Goal: Task Accomplishment & Management: Use online tool/utility

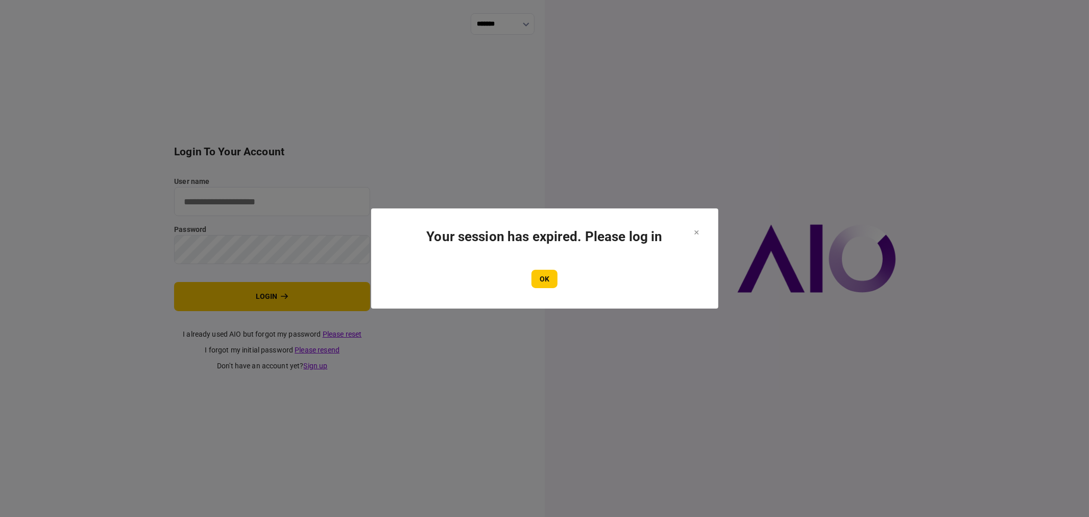
type input "**********"
click at [698, 232] on section "Your session has expired. Please log in OK" at bounding box center [544, 258] width 347 height 100
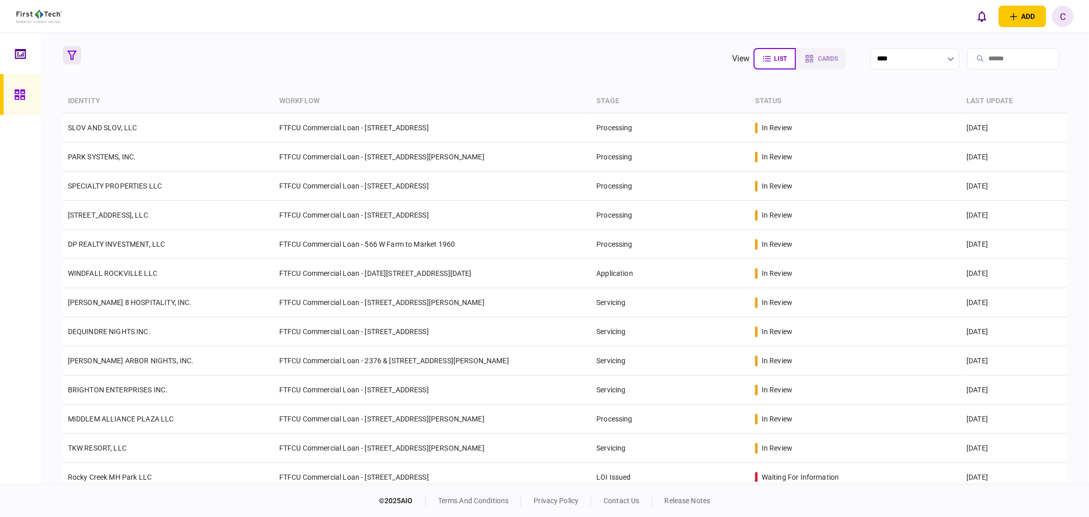
click at [67, 49] on button "button" at bounding box center [72, 55] width 18 height 18
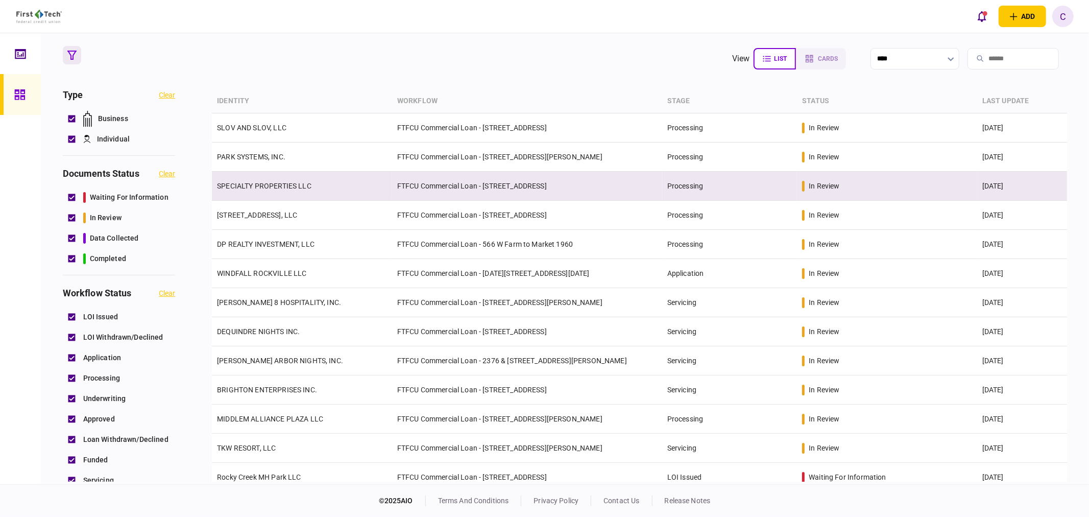
click at [254, 184] on link "SPECIALTY PROPERTIES LLC" at bounding box center [264, 186] width 94 height 8
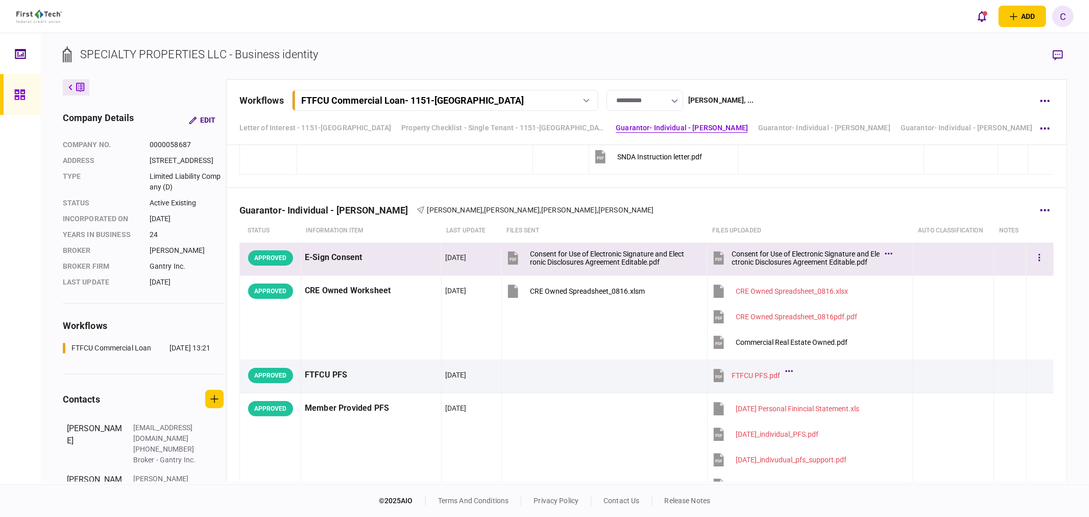
scroll to position [1304, 0]
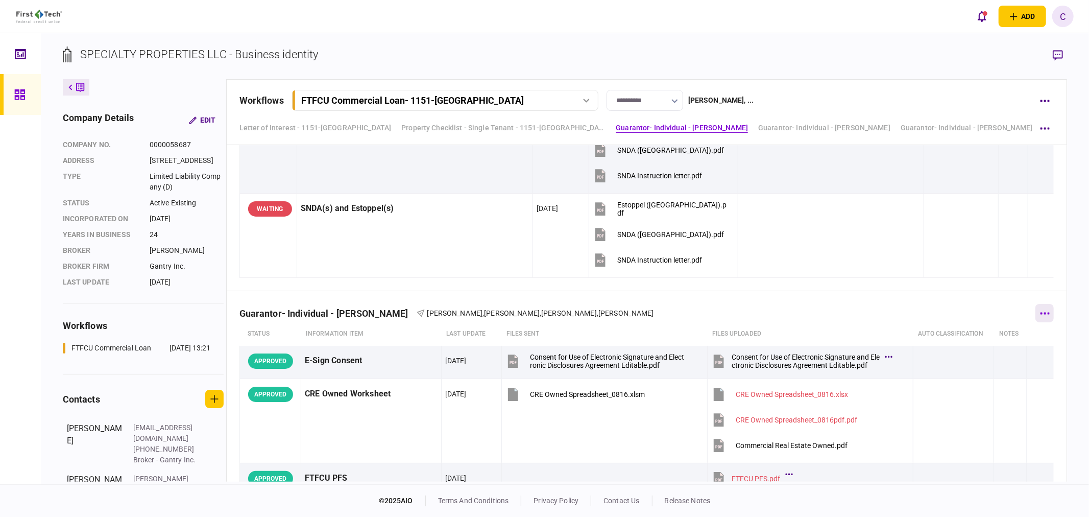
click at [1045, 315] on button "button" at bounding box center [1044, 313] width 18 height 18
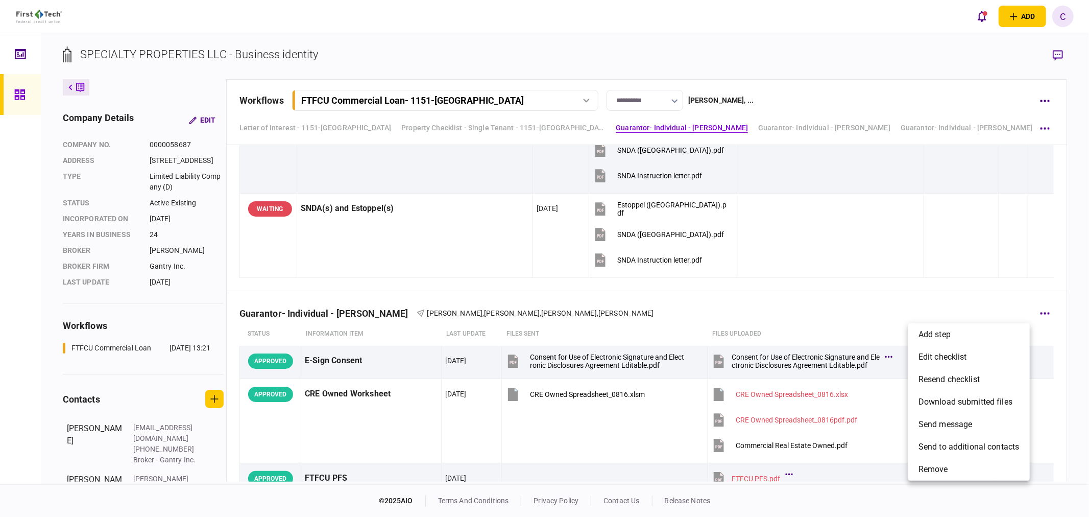
click at [1067, 287] on div at bounding box center [544, 258] width 1089 height 517
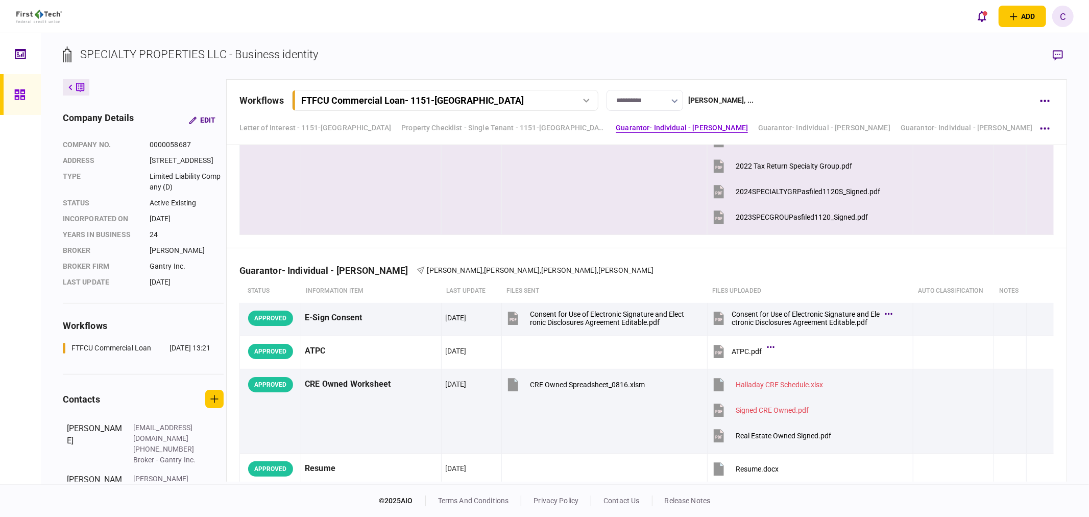
scroll to position [2892, 0]
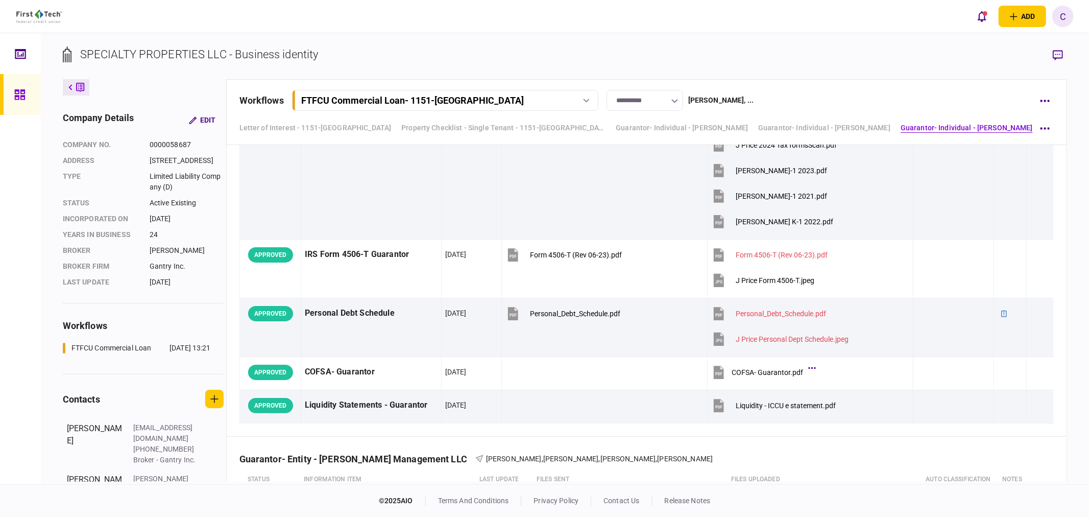
scroll to position [4367, 0]
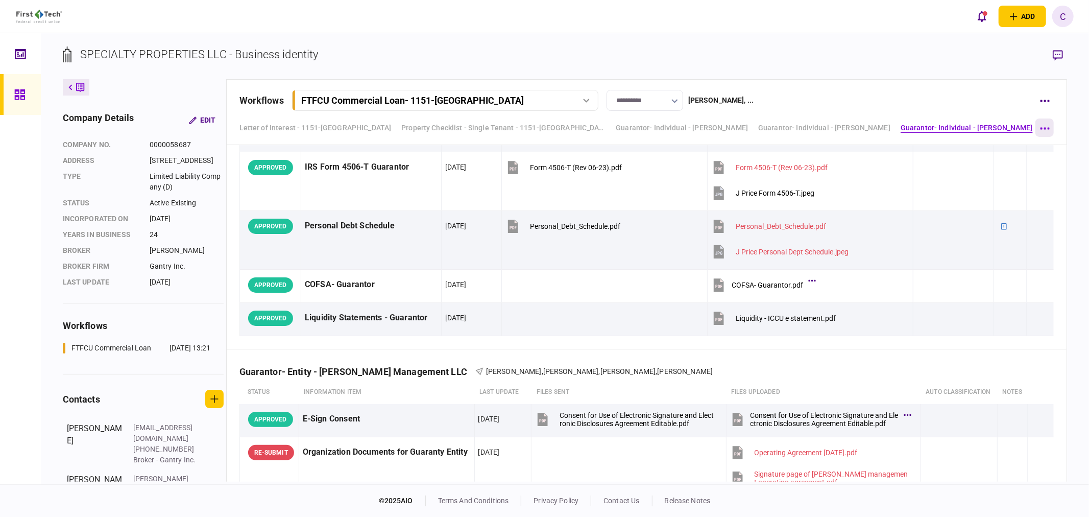
click at [1050, 127] on button "button" at bounding box center [1044, 127] width 18 height 18
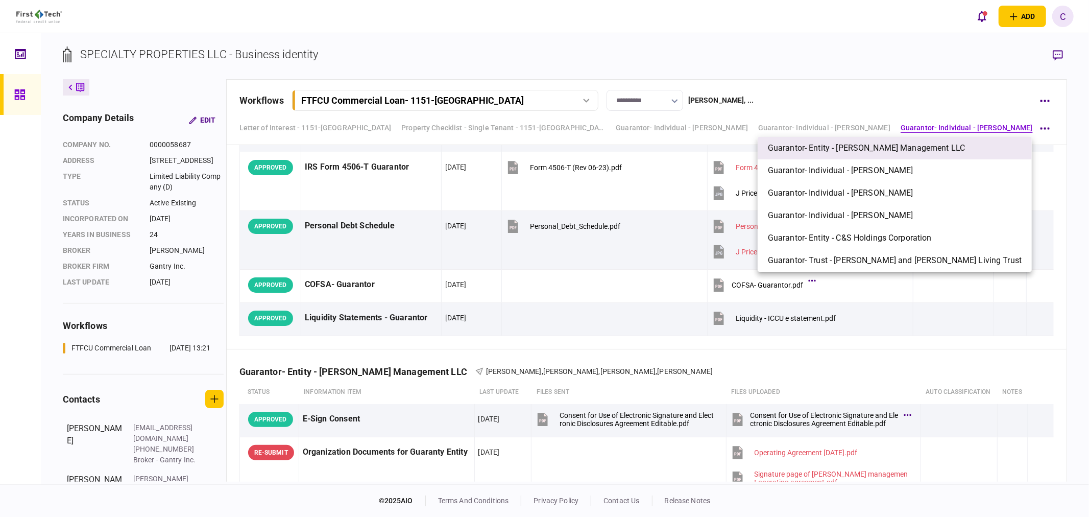
click at [880, 151] on span "Guarantor- Entity - [PERSON_NAME] Management LLC" at bounding box center [866, 148] width 197 height 12
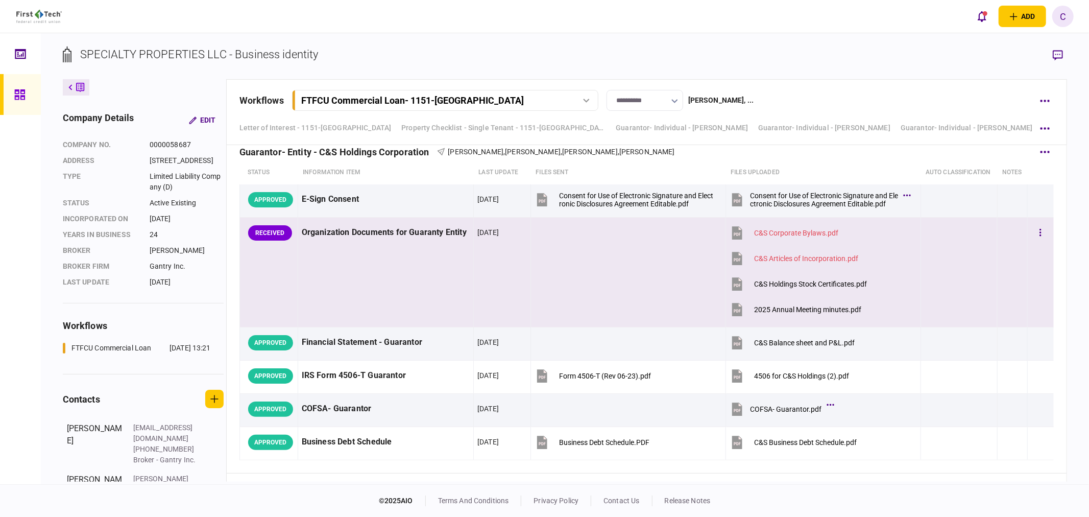
scroll to position [5595, 0]
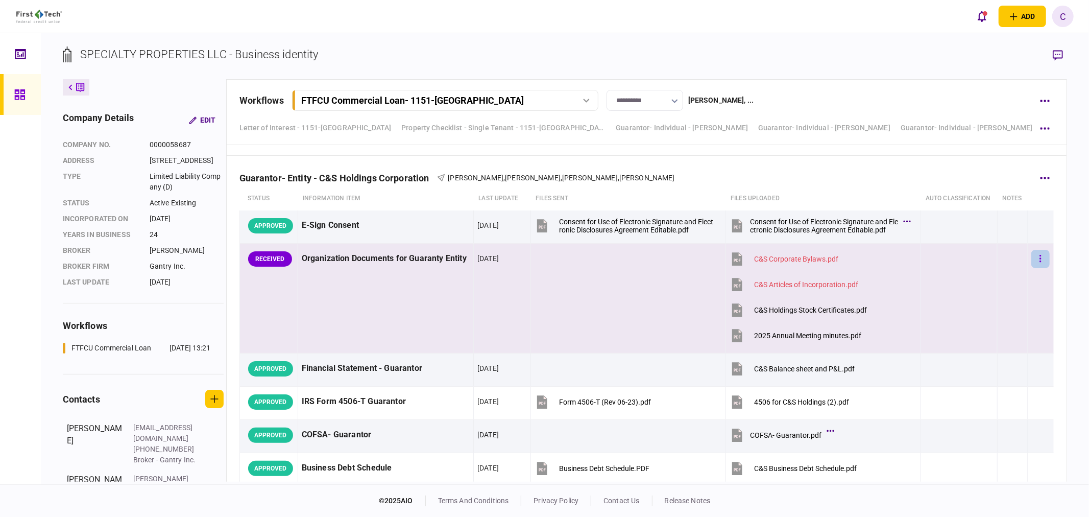
click at [1031, 263] on button "button" at bounding box center [1040, 259] width 18 height 18
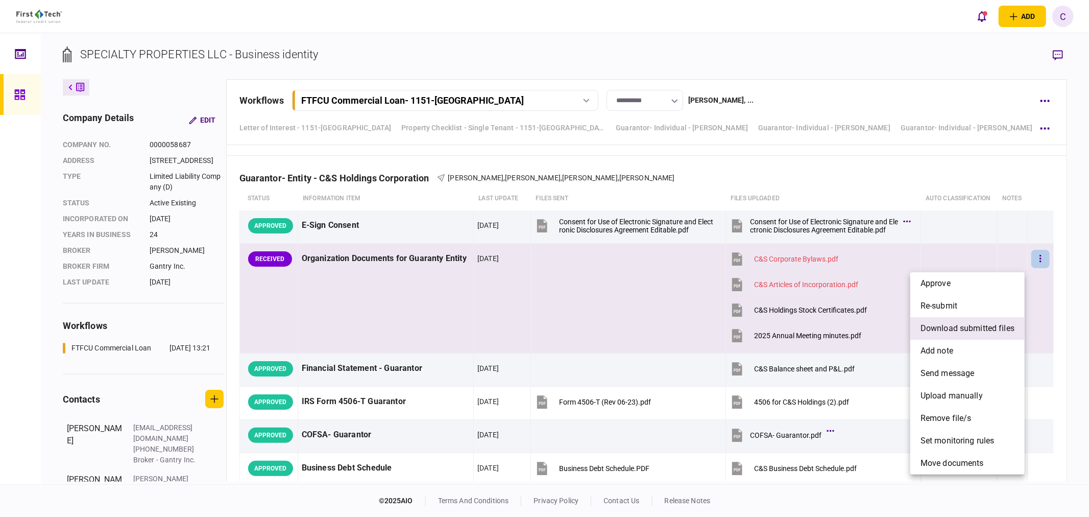
click at [954, 332] on span "download submitted files" at bounding box center [967, 328] width 94 height 12
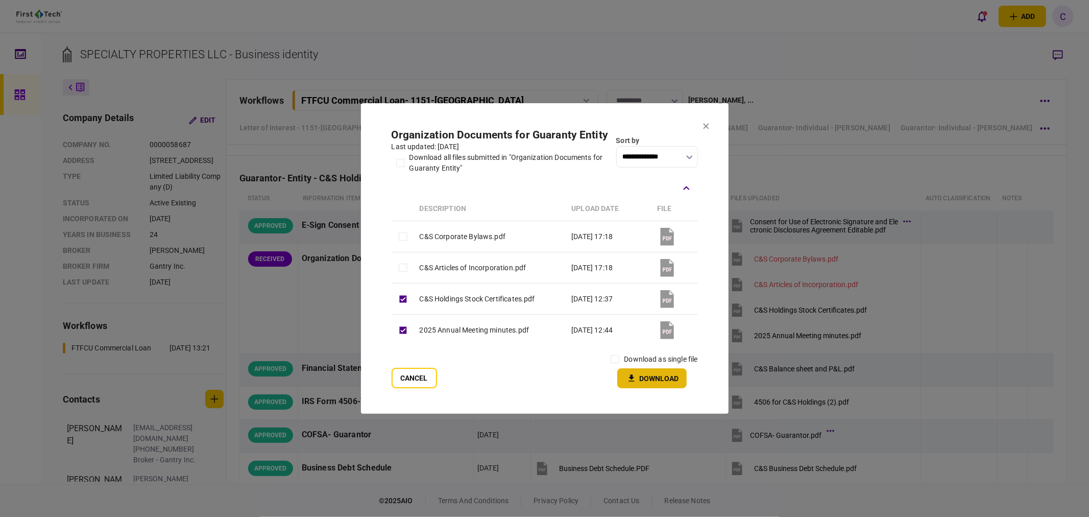
click at [665, 379] on button "Download" at bounding box center [651, 378] width 69 height 20
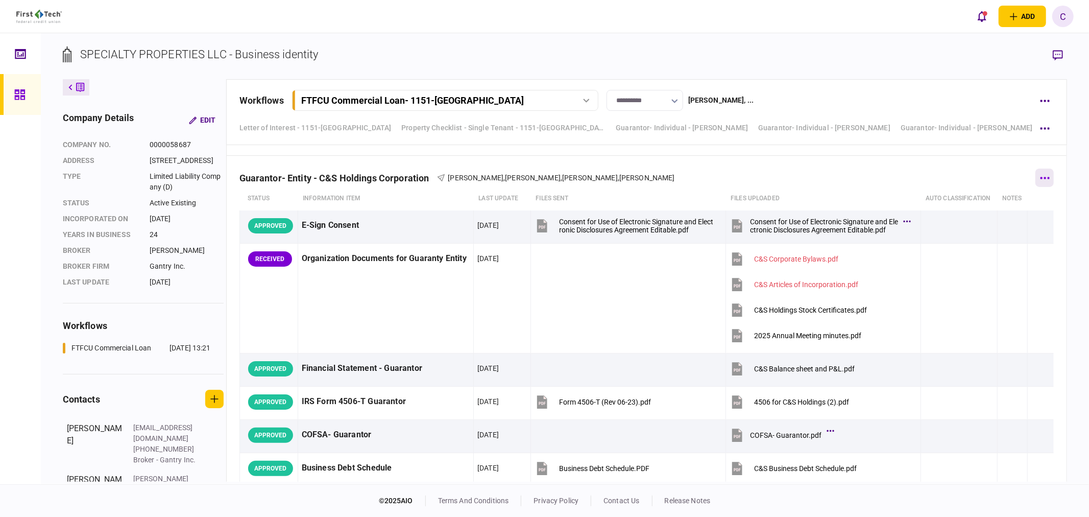
click at [1044, 184] on button "button" at bounding box center [1044, 177] width 18 height 18
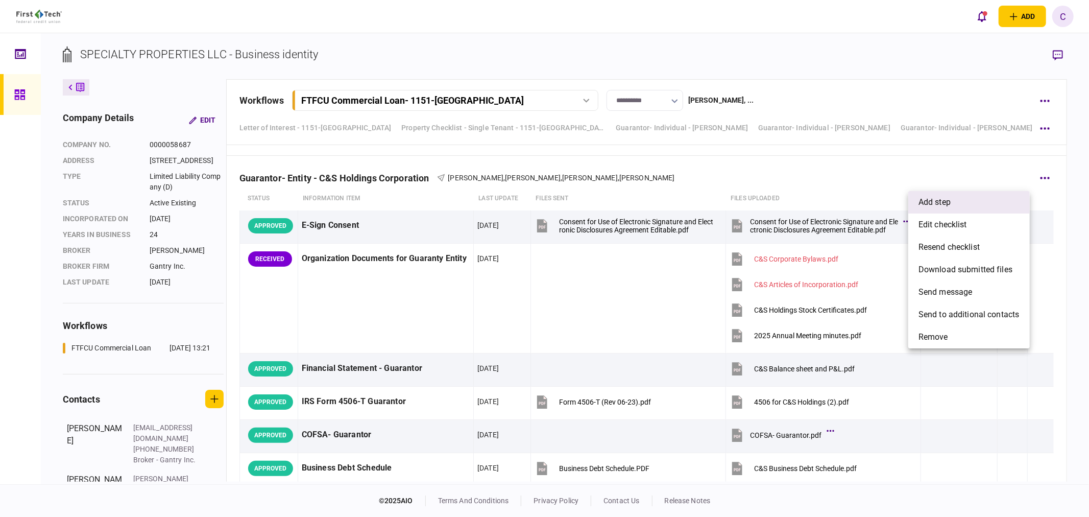
click at [940, 201] on span "add step" at bounding box center [934, 202] width 32 height 12
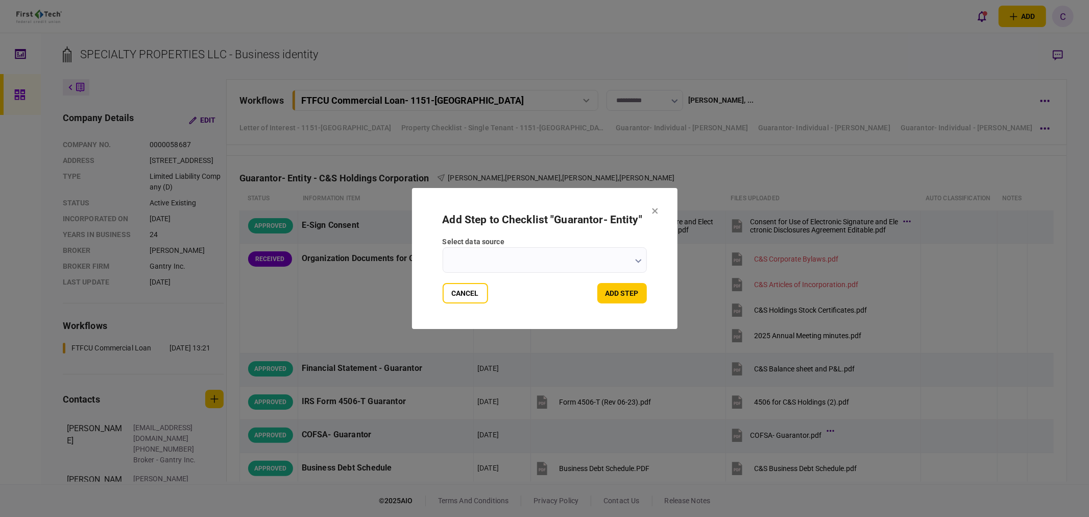
click at [638, 261] on icon "button" at bounding box center [638, 261] width 7 height 4
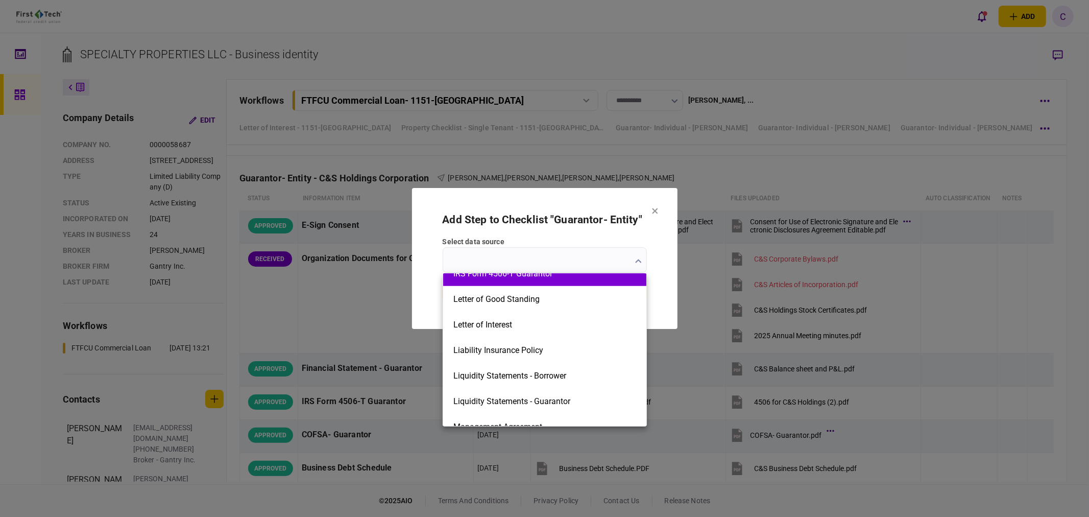
scroll to position [907, 0]
click at [656, 210] on div at bounding box center [544, 258] width 1089 height 517
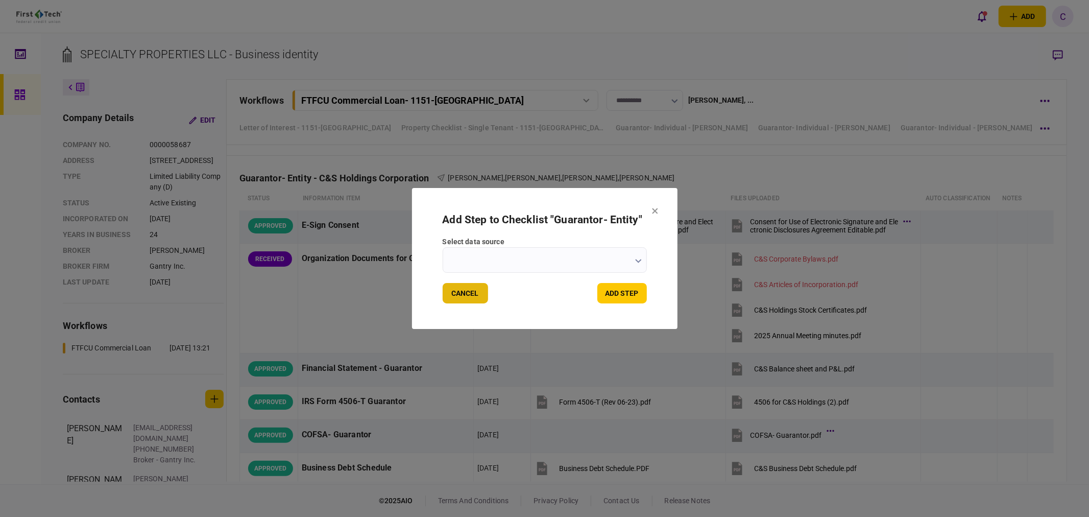
click at [450, 295] on button "Cancel" at bounding box center [465, 293] width 45 height 20
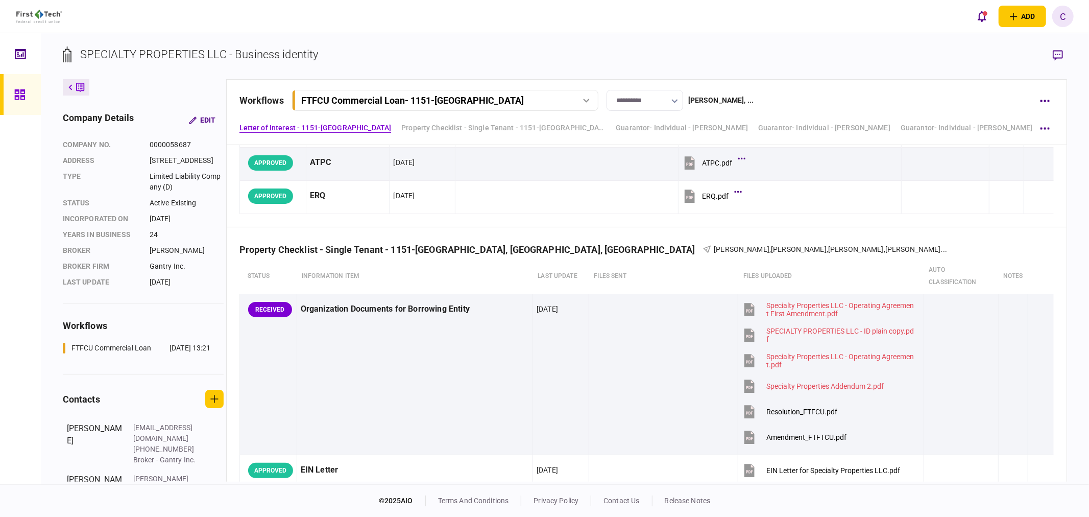
scroll to position [340, 0]
click at [1045, 131] on button "button" at bounding box center [1044, 127] width 18 height 18
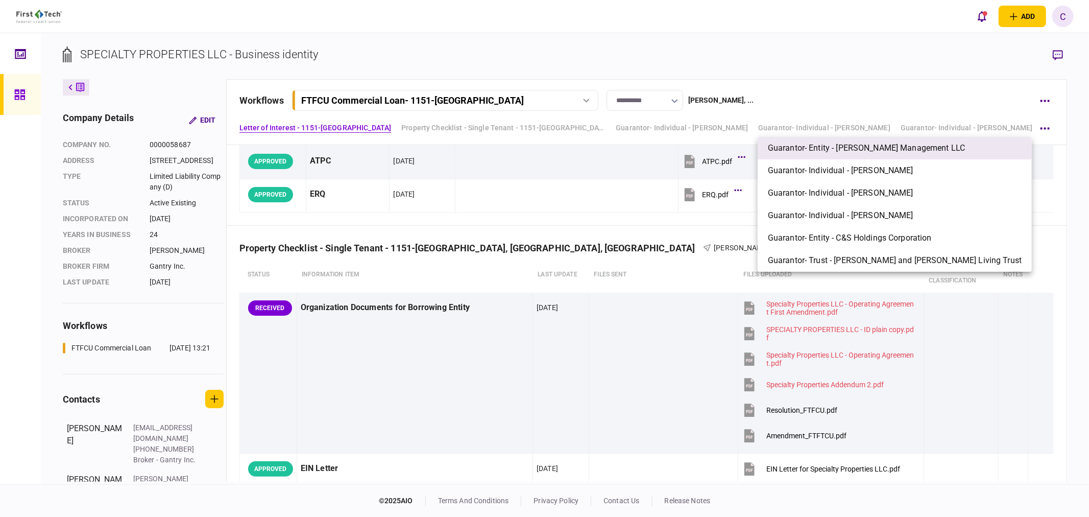
click at [875, 149] on span "Guarantor- Entity - [PERSON_NAME] Management LLC" at bounding box center [866, 148] width 197 height 12
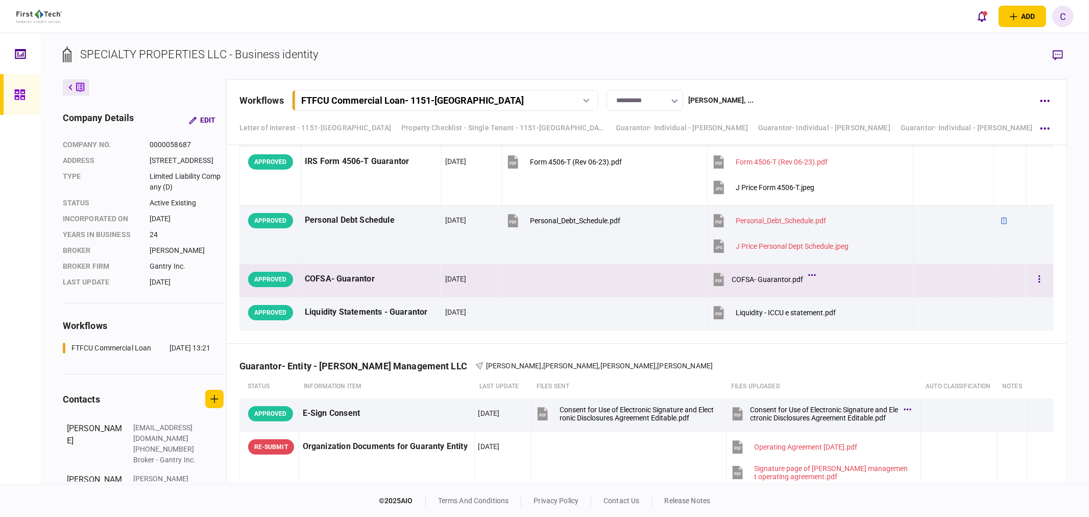
scroll to position [4347, 0]
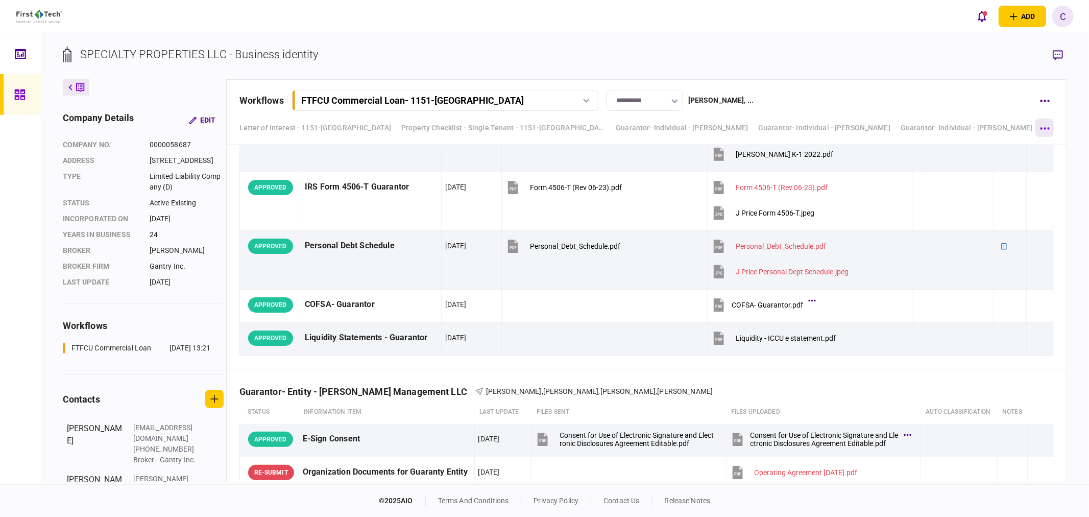
click at [1039, 127] on button "button" at bounding box center [1044, 127] width 18 height 18
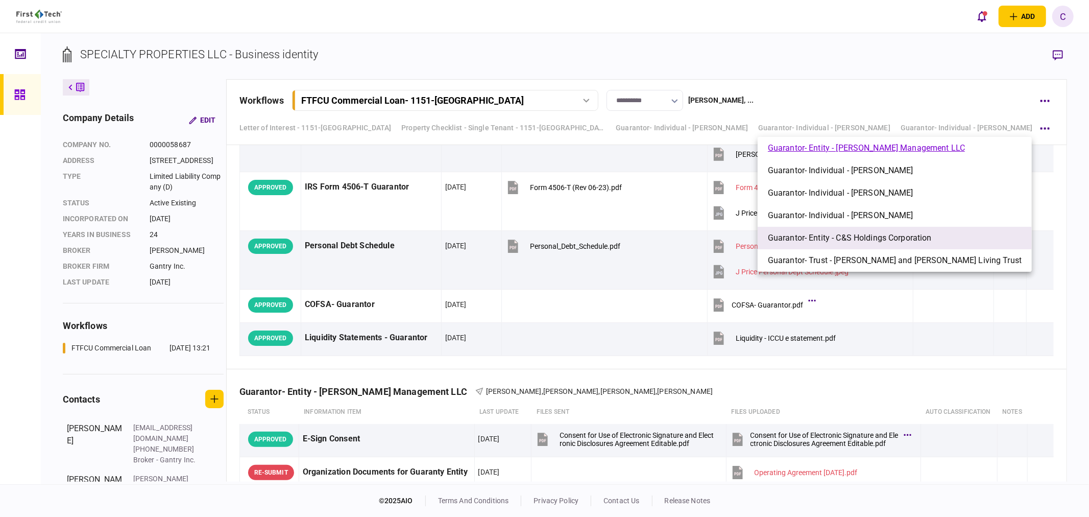
click at [867, 237] on span "Guarantor- Entity - C&S Holdings Corporation" at bounding box center [850, 238] width 164 height 12
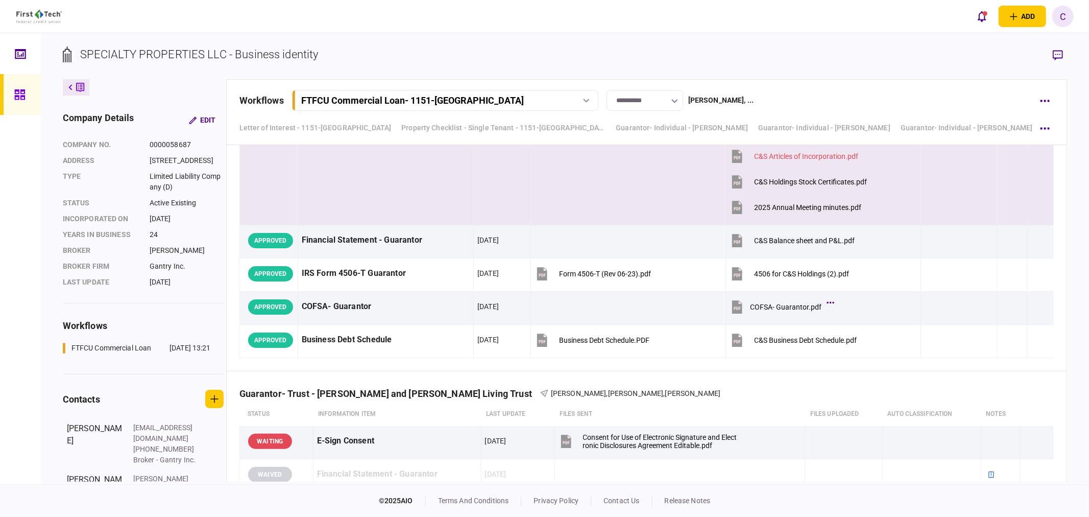
scroll to position [5667, 0]
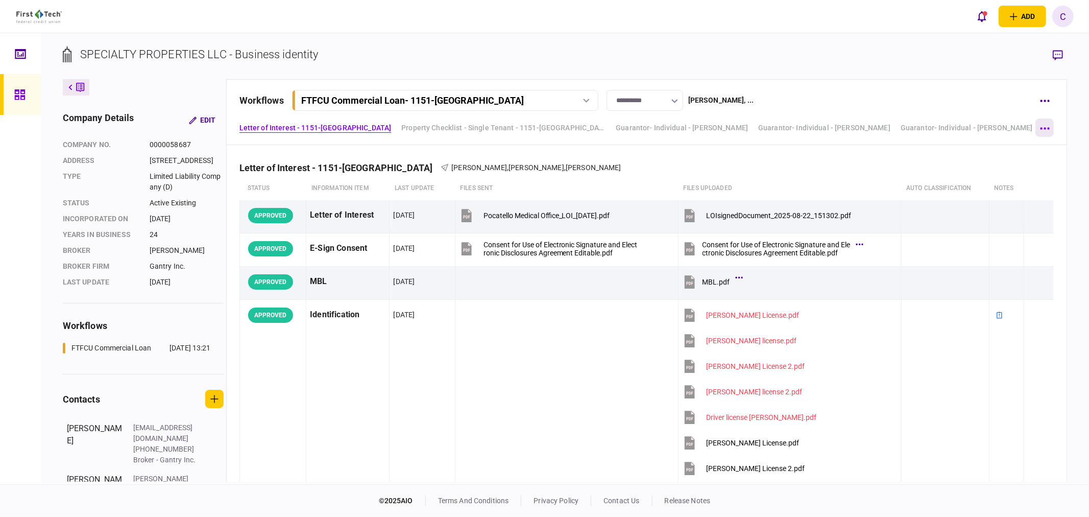
click at [1045, 127] on icon "button" at bounding box center [1045, 128] width 10 height 3
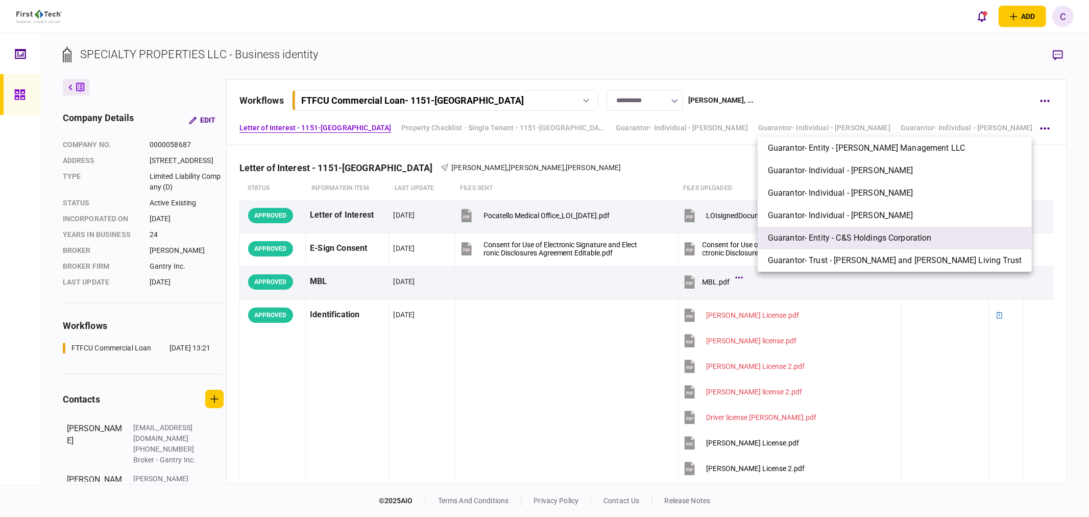
click at [877, 238] on span "Guarantor- Entity - C&S Holdings Corporation" at bounding box center [850, 238] width 164 height 12
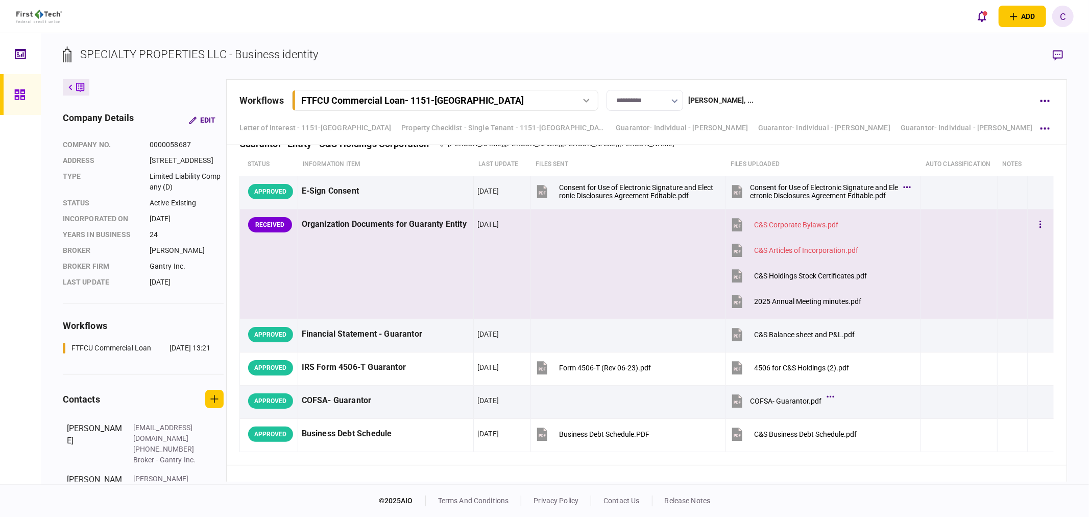
scroll to position [5610, 0]
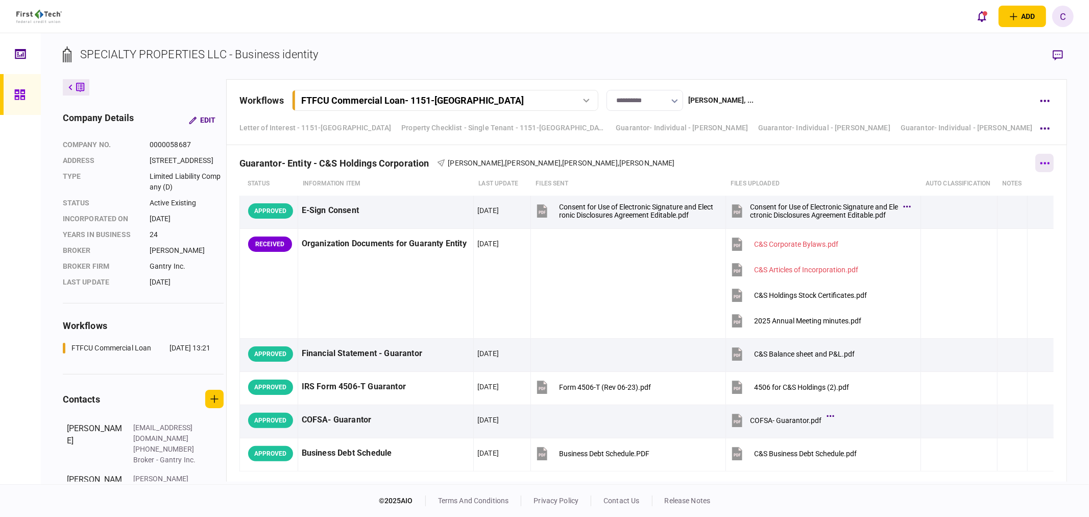
click at [1038, 171] on button "button" at bounding box center [1044, 163] width 18 height 18
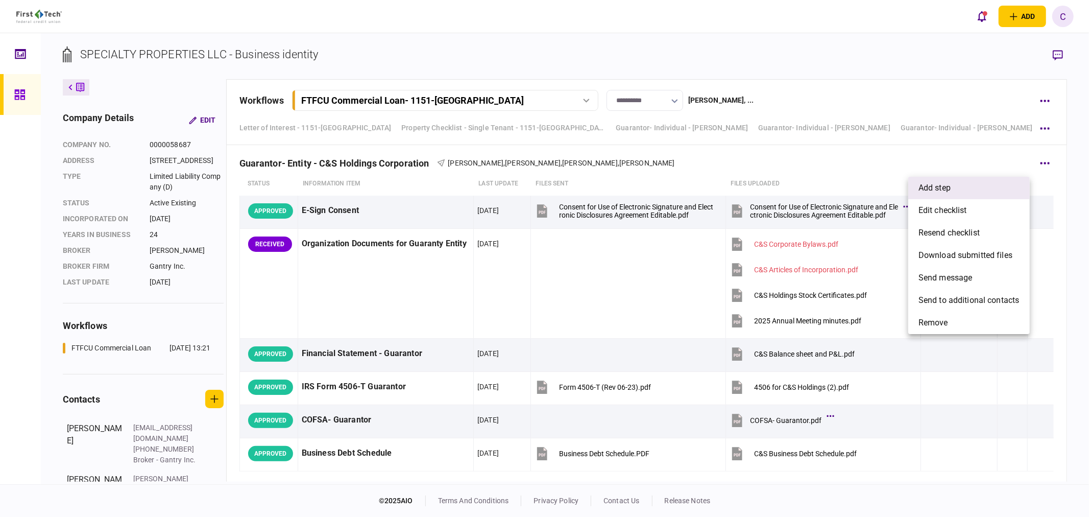
click at [936, 186] on span "add step" at bounding box center [934, 188] width 32 height 12
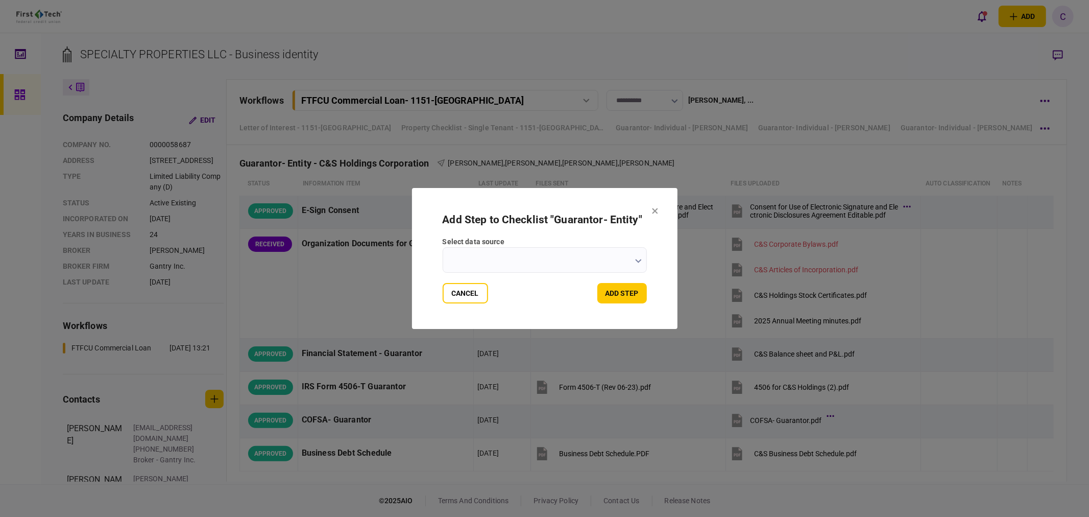
click at [635, 256] on input "select data source" at bounding box center [545, 260] width 204 height 26
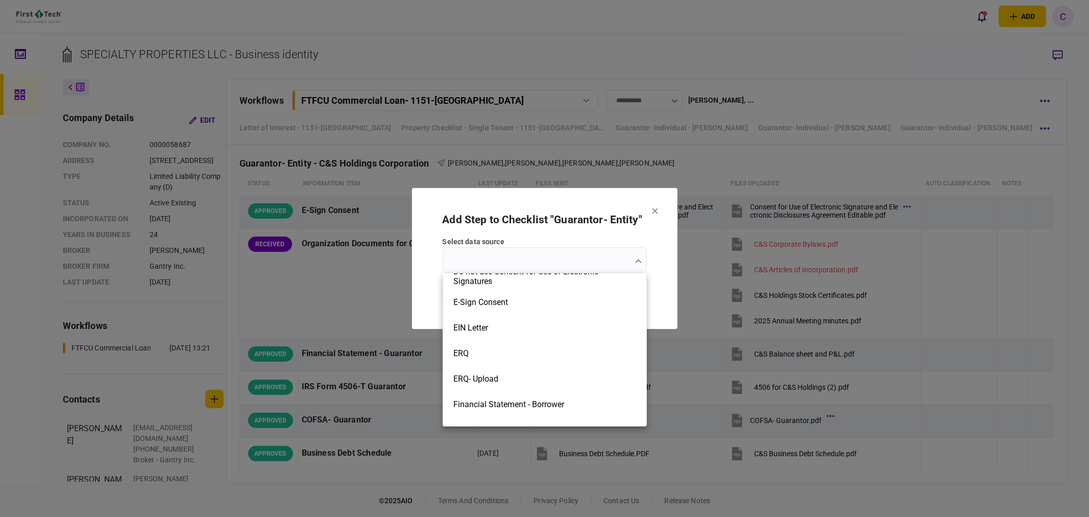
scroll to position [443, 0]
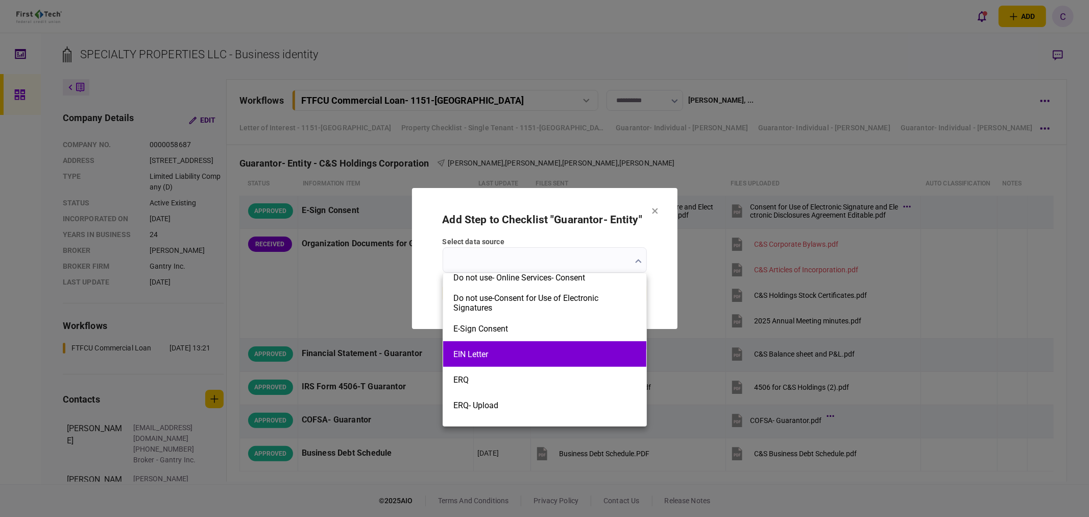
click at [523, 358] on button "EIN Letter" at bounding box center [544, 354] width 183 height 10
type input "**********"
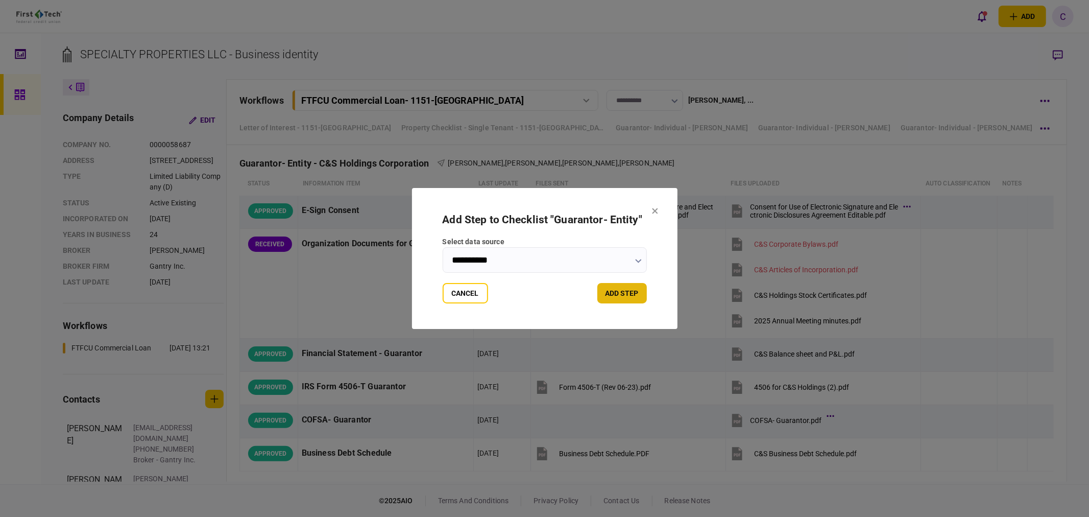
click at [628, 291] on button "add step" at bounding box center [622, 293] width 50 height 20
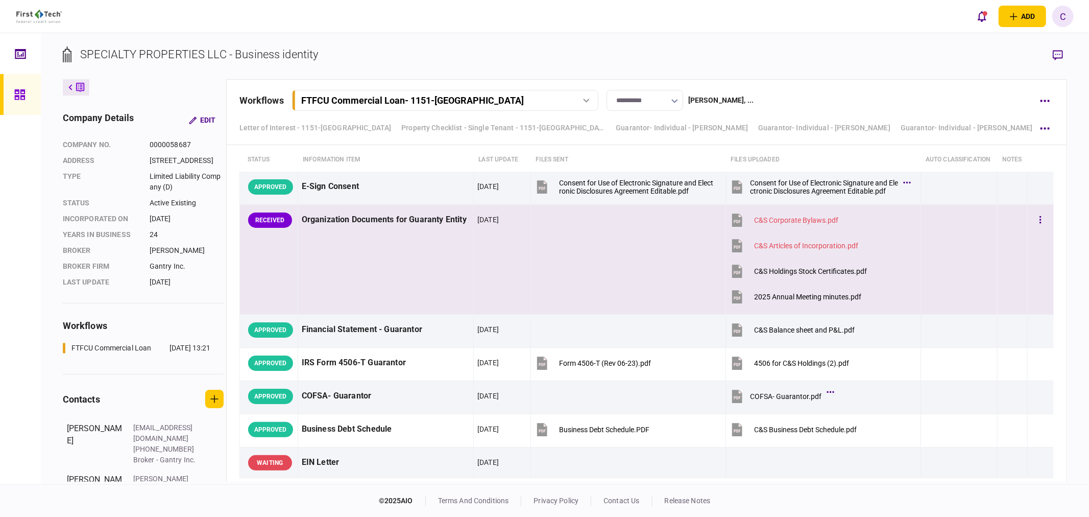
scroll to position [5610, 0]
